Goal: Information Seeking & Learning: Learn about a topic

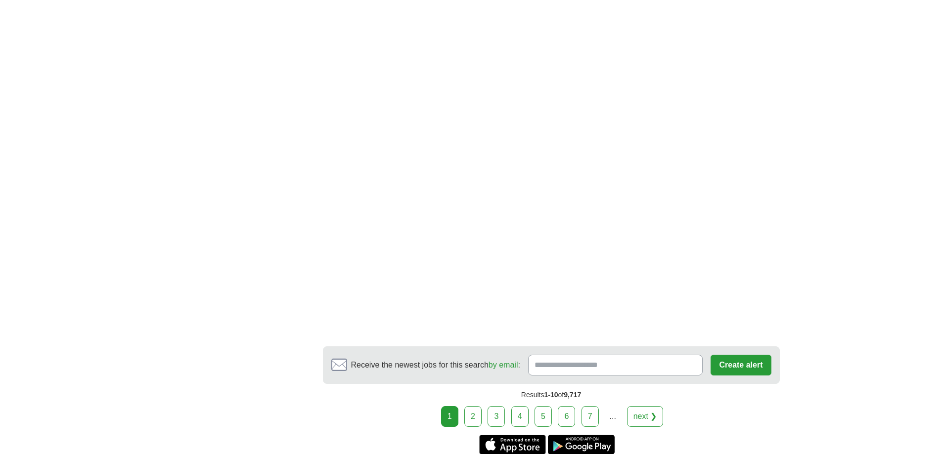
scroll to position [1681, 0]
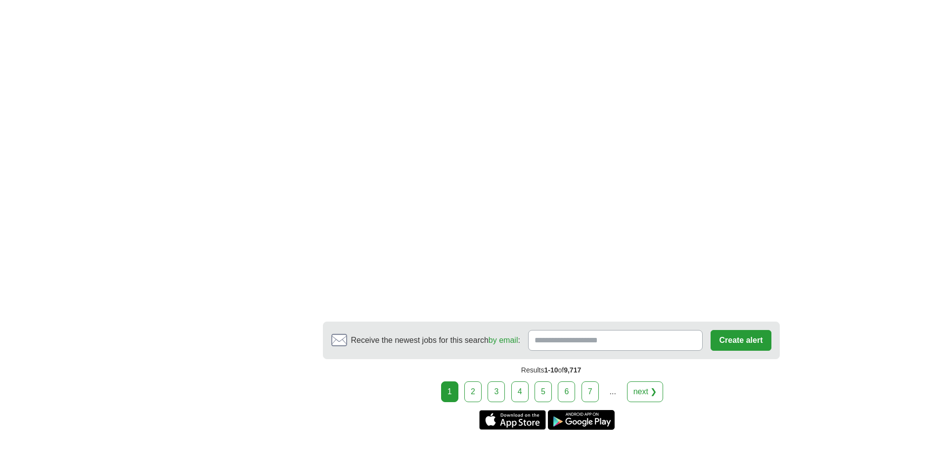
click at [471, 390] on link "2" at bounding box center [472, 392] width 17 height 21
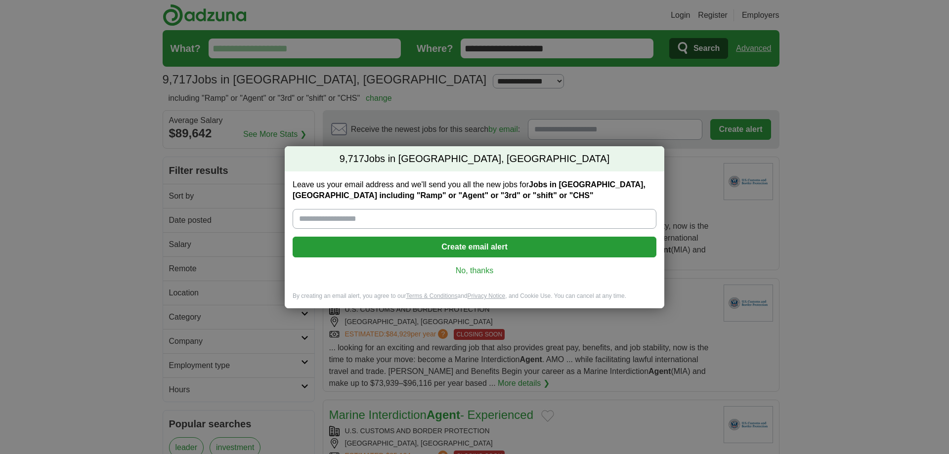
click at [468, 273] on link "No, thanks" at bounding box center [475, 270] width 348 height 11
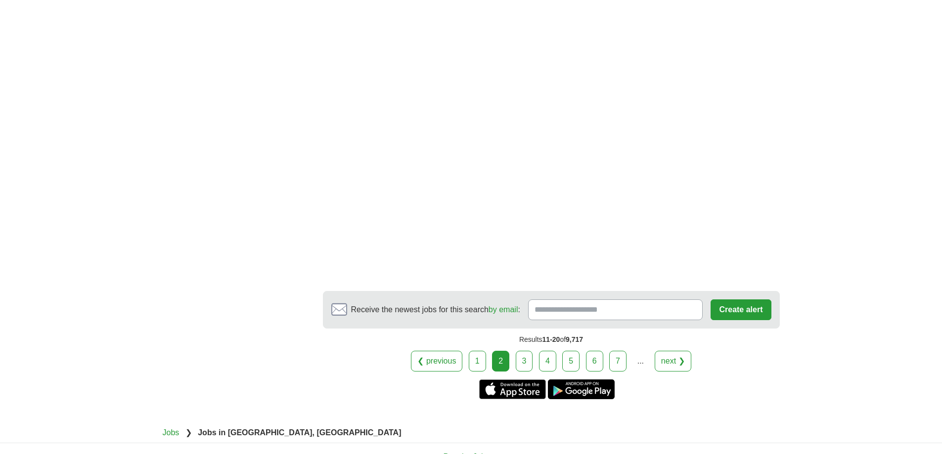
scroll to position [1730, 0]
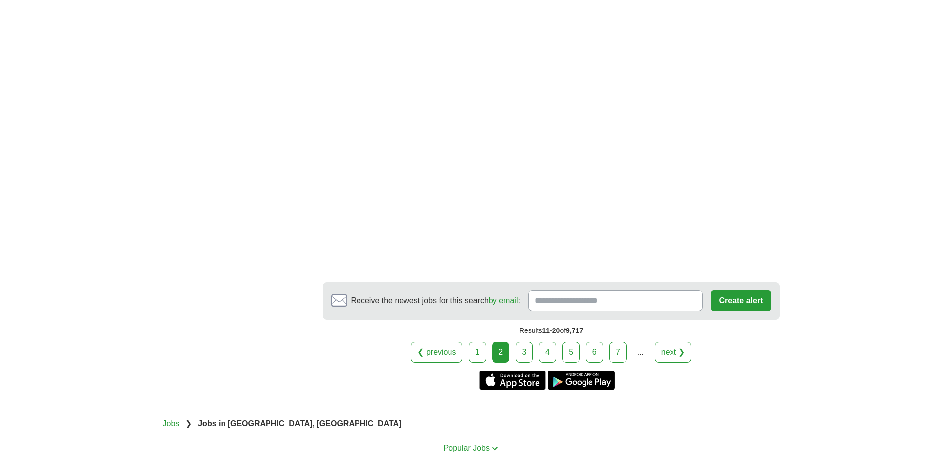
click at [547, 357] on link "4" at bounding box center [547, 352] width 17 height 21
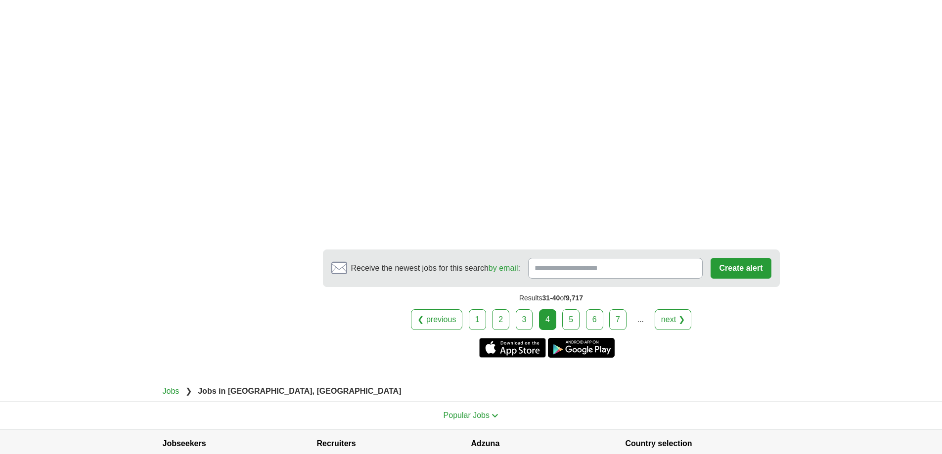
scroll to position [1968, 0]
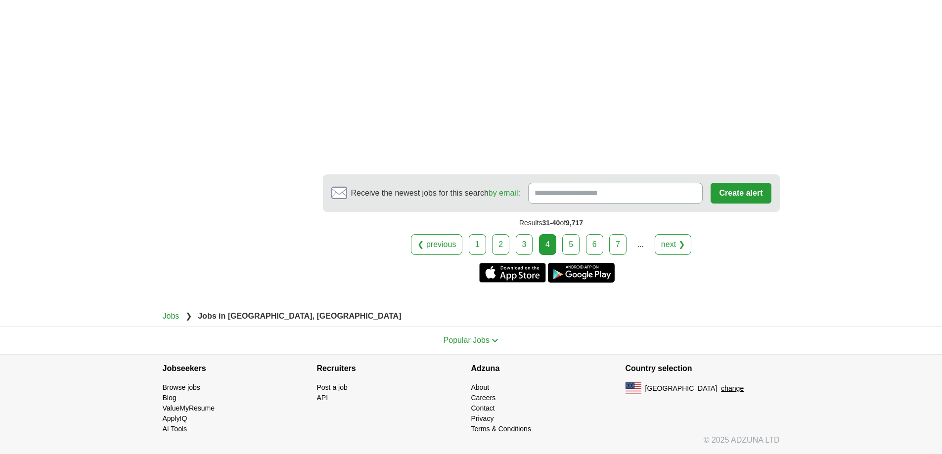
click at [577, 248] on link "5" at bounding box center [570, 244] width 17 height 21
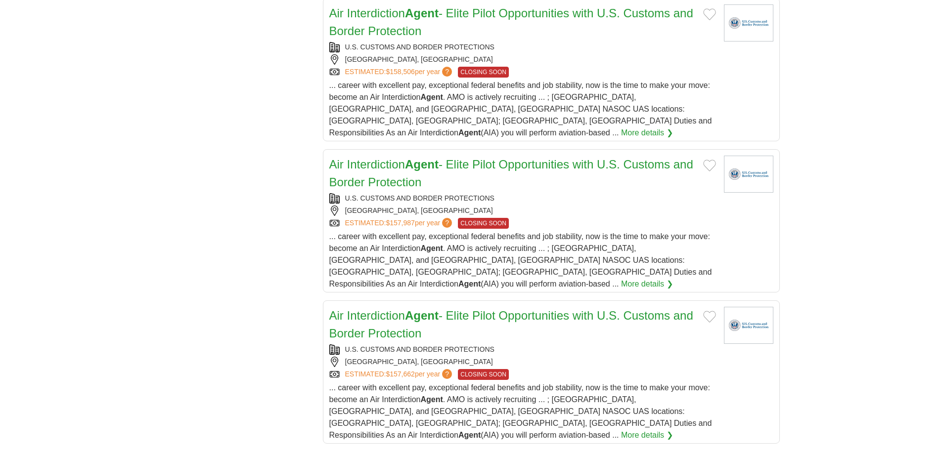
scroll to position [1335, 0]
